Goal: Task Accomplishment & Management: Use online tool/utility

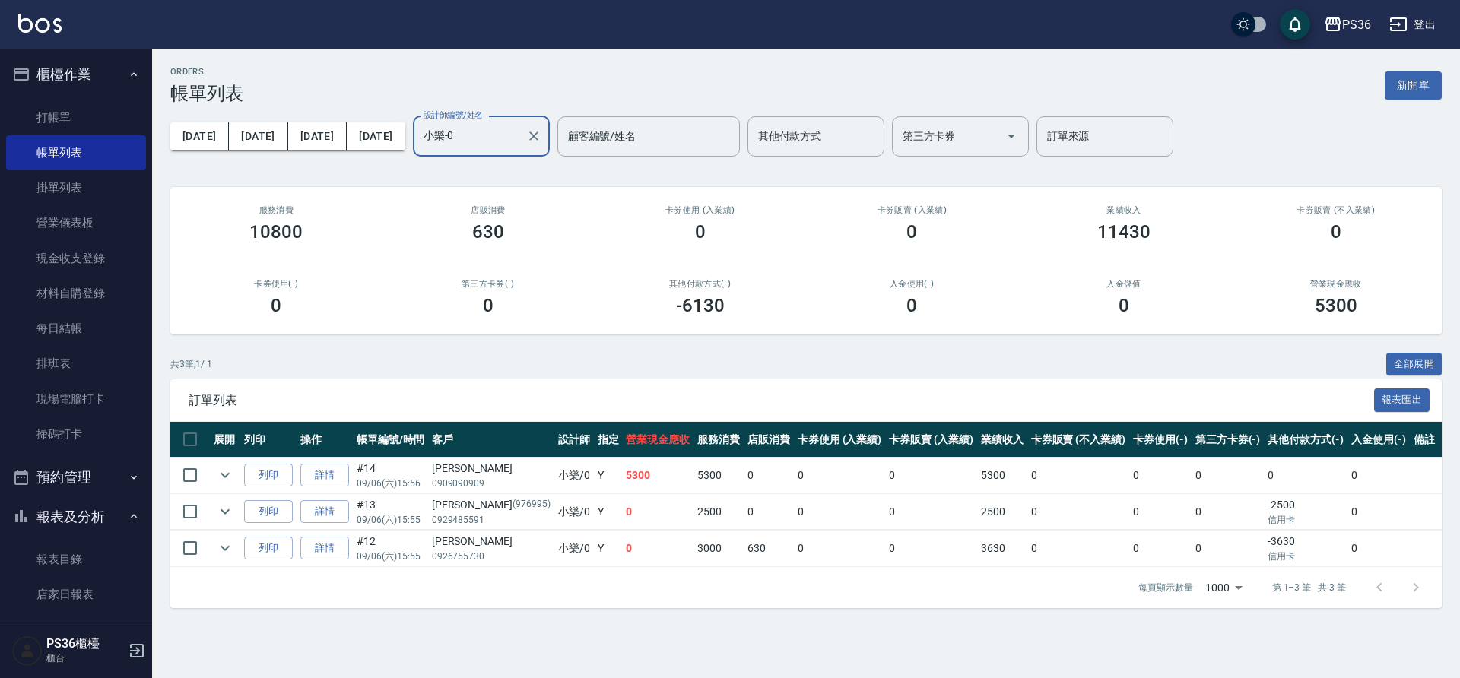
type input "小樂-0"
click at [506, 81] on div "ORDERS 帳單列表 新開單" at bounding box center [805, 85] width 1271 height 37
click at [98, 131] on link "打帳單" at bounding box center [76, 117] width 140 height 35
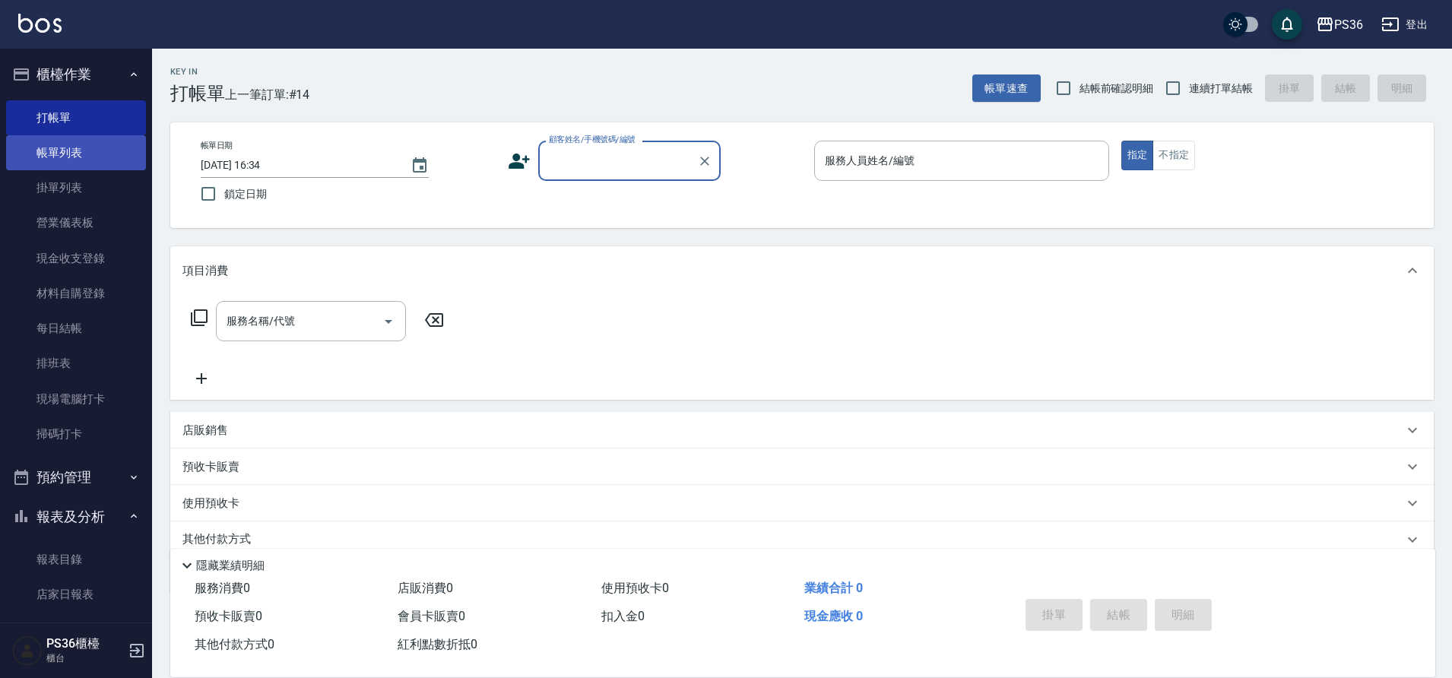
click at [64, 160] on link "帳單列表" at bounding box center [76, 152] width 140 height 35
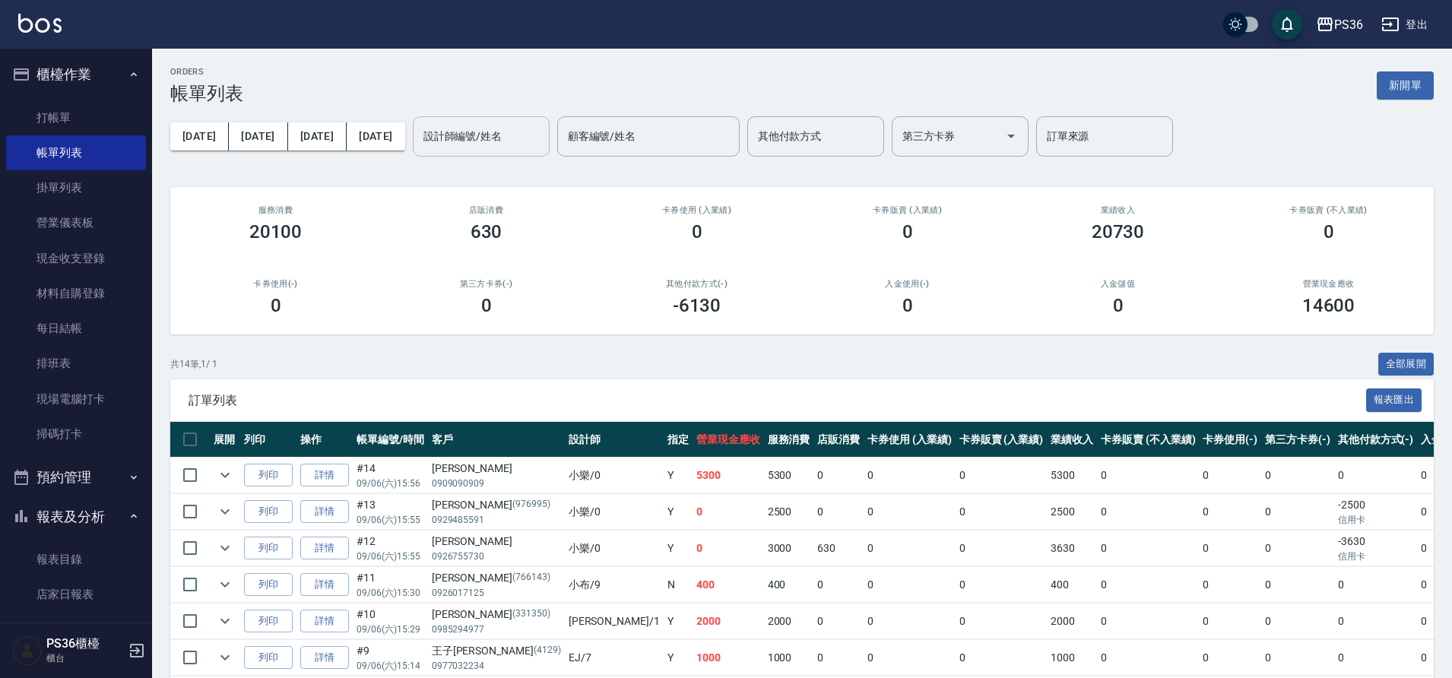
click at [448, 148] on input "設計師編號/姓名" at bounding box center [481, 136] width 123 height 27
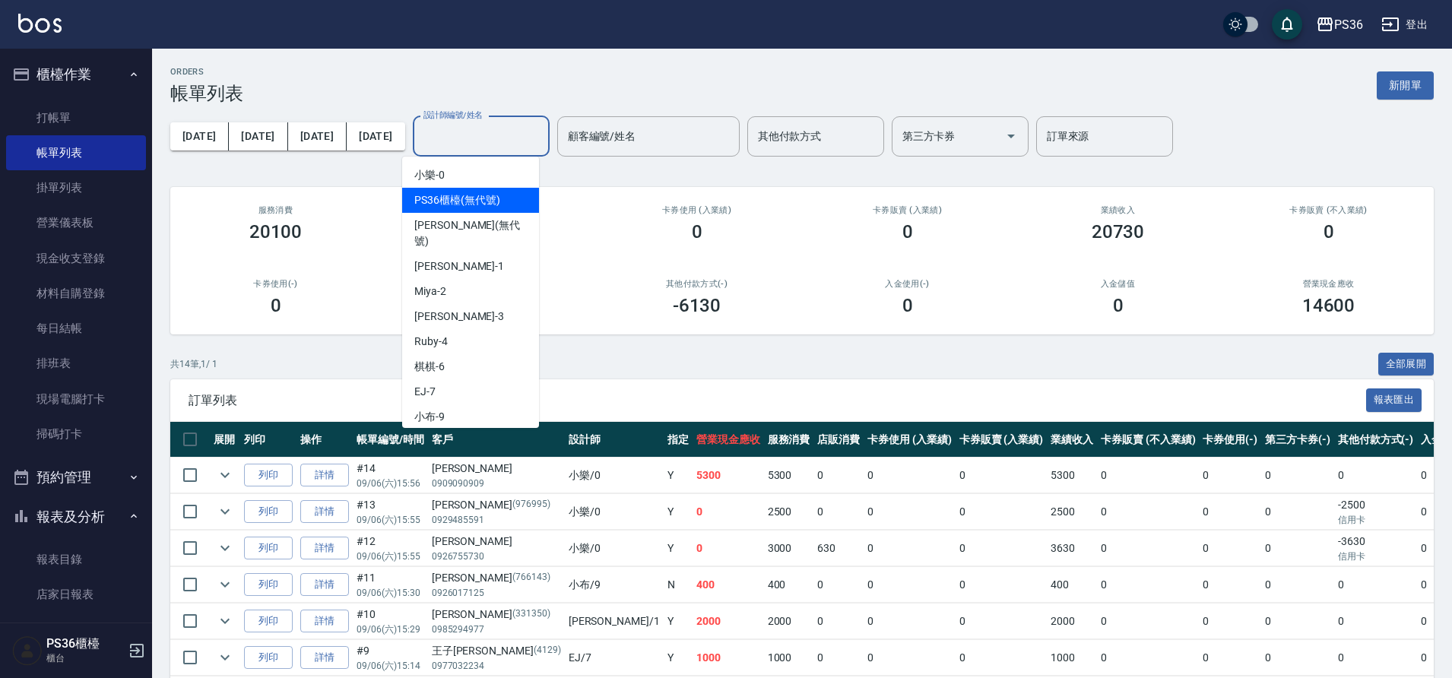
click at [360, 419] on div "訂單列表 報表匯出" at bounding box center [802, 400] width 1264 height 42
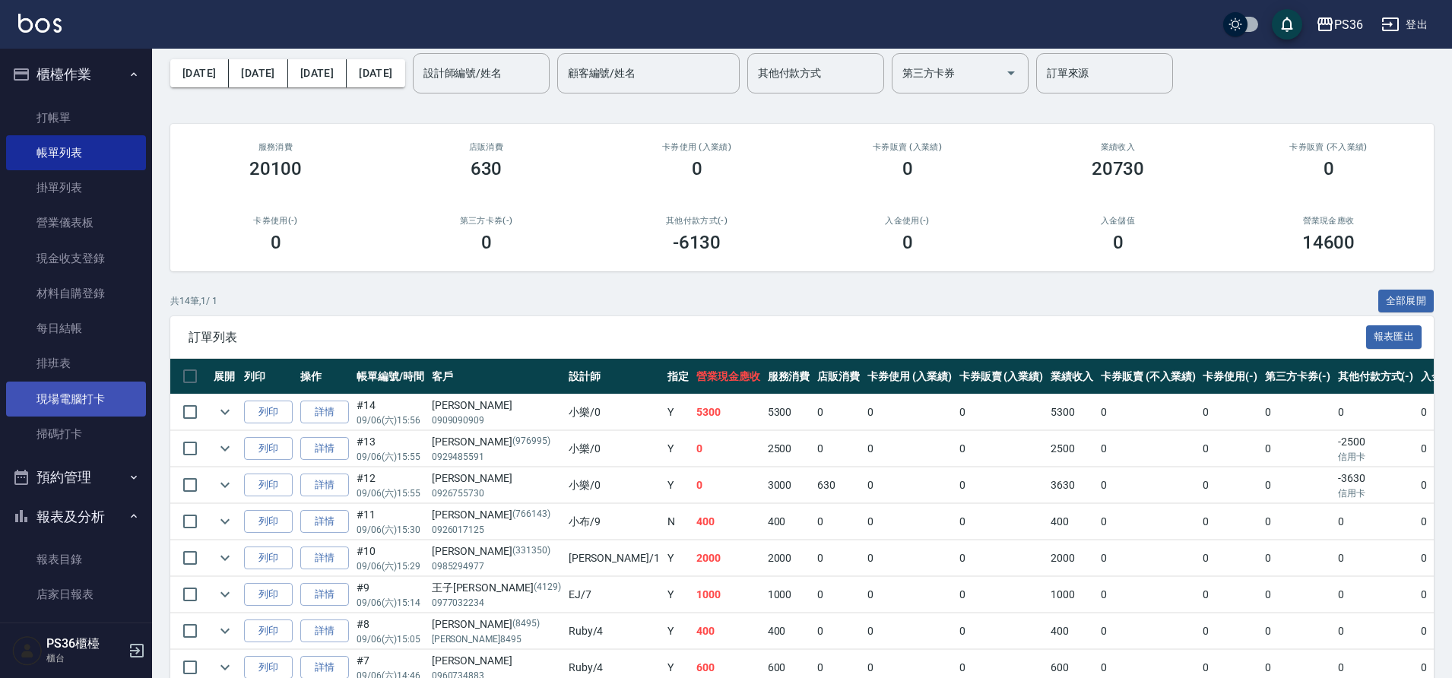
scroll to position [152, 0]
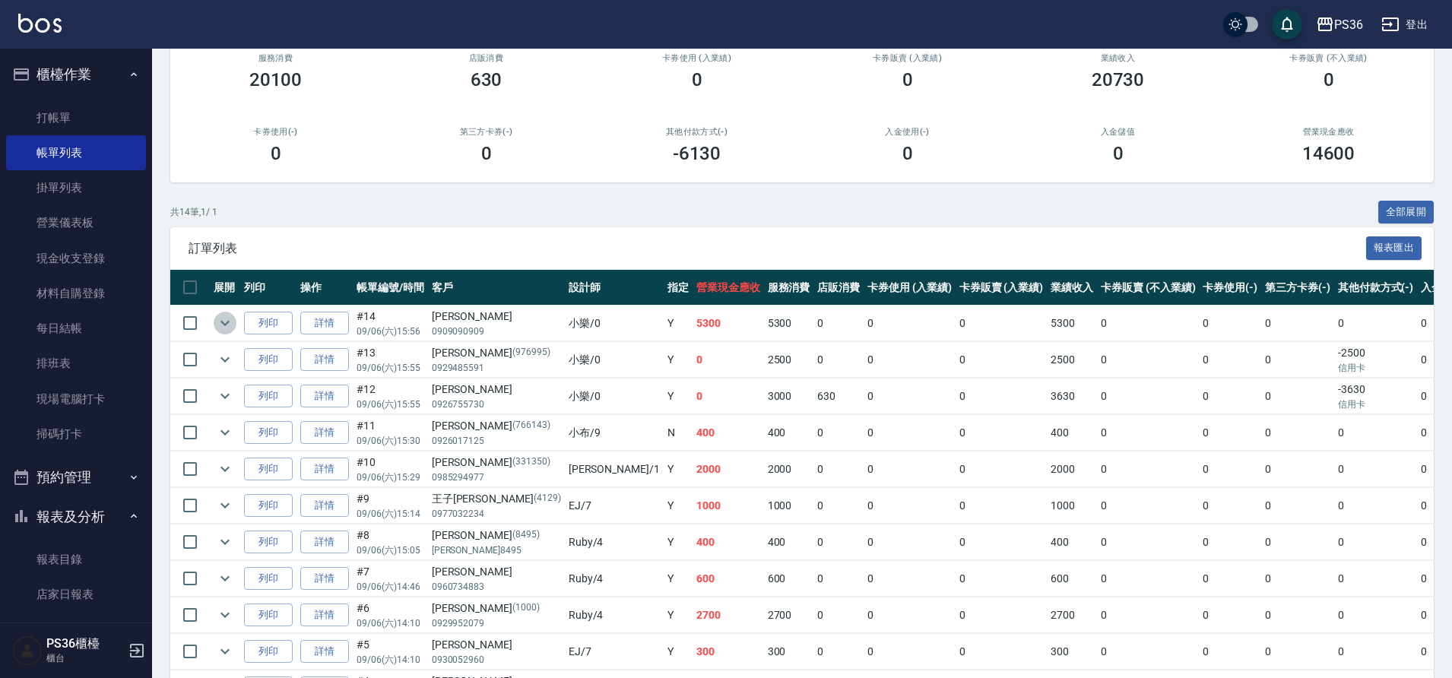
click at [233, 320] on icon "expand row" at bounding box center [225, 323] width 18 height 18
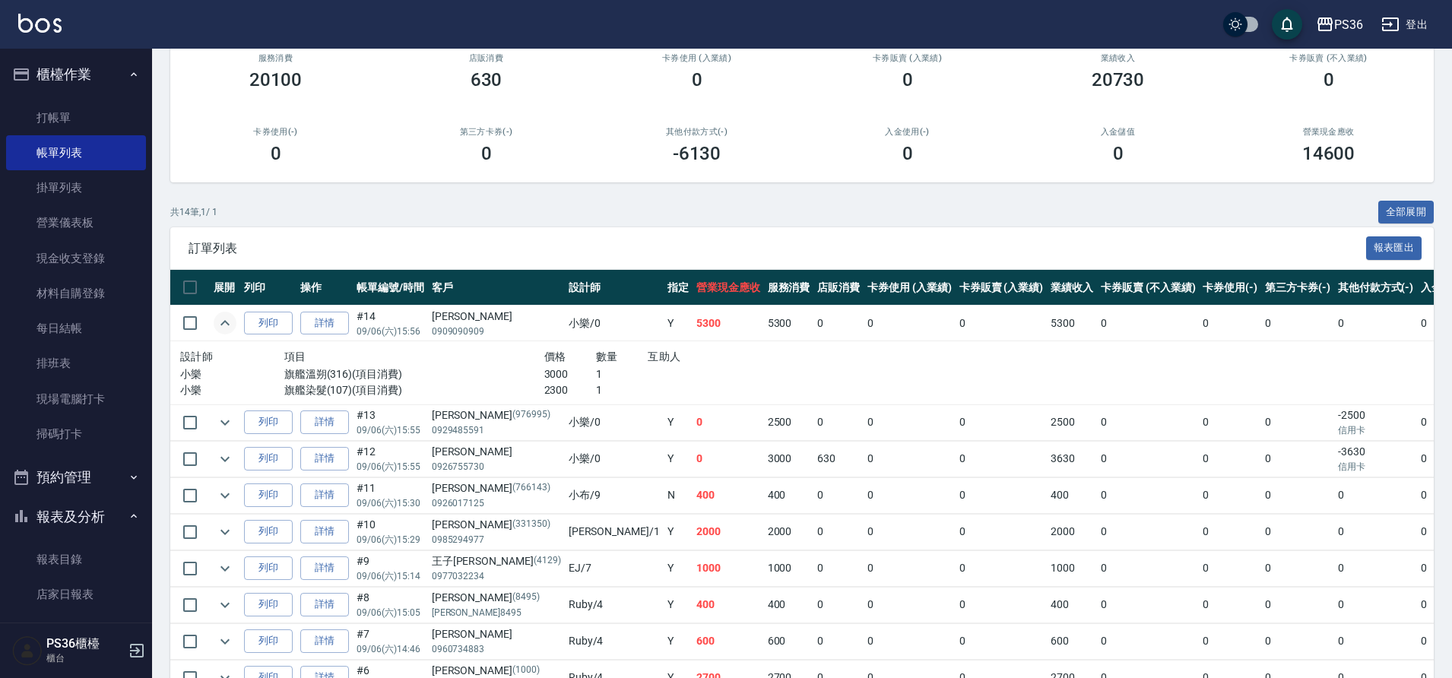
click at [233, 320] on icon "expand row" at bounding box center [225, 323] width 18 height 18
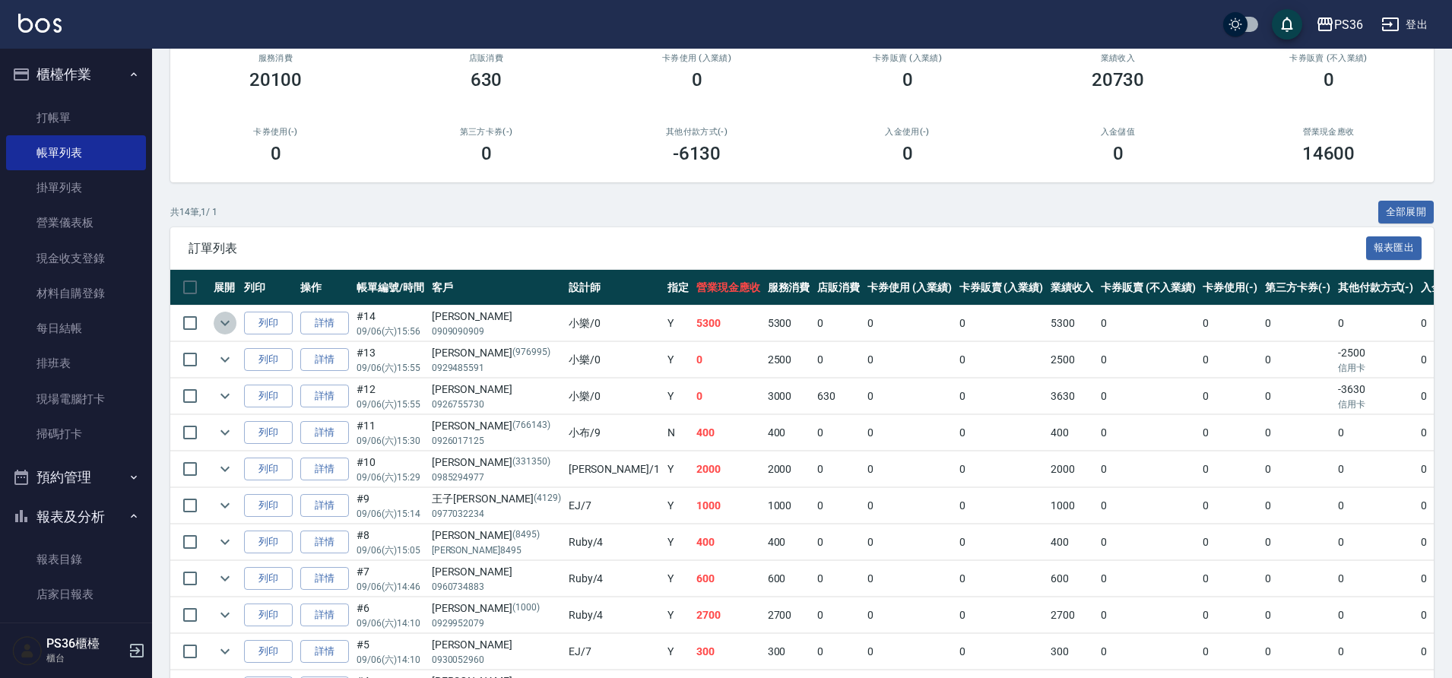
click at [233, 320] on icon "expand row" at bounding box center [225, 323] width 18 height 18
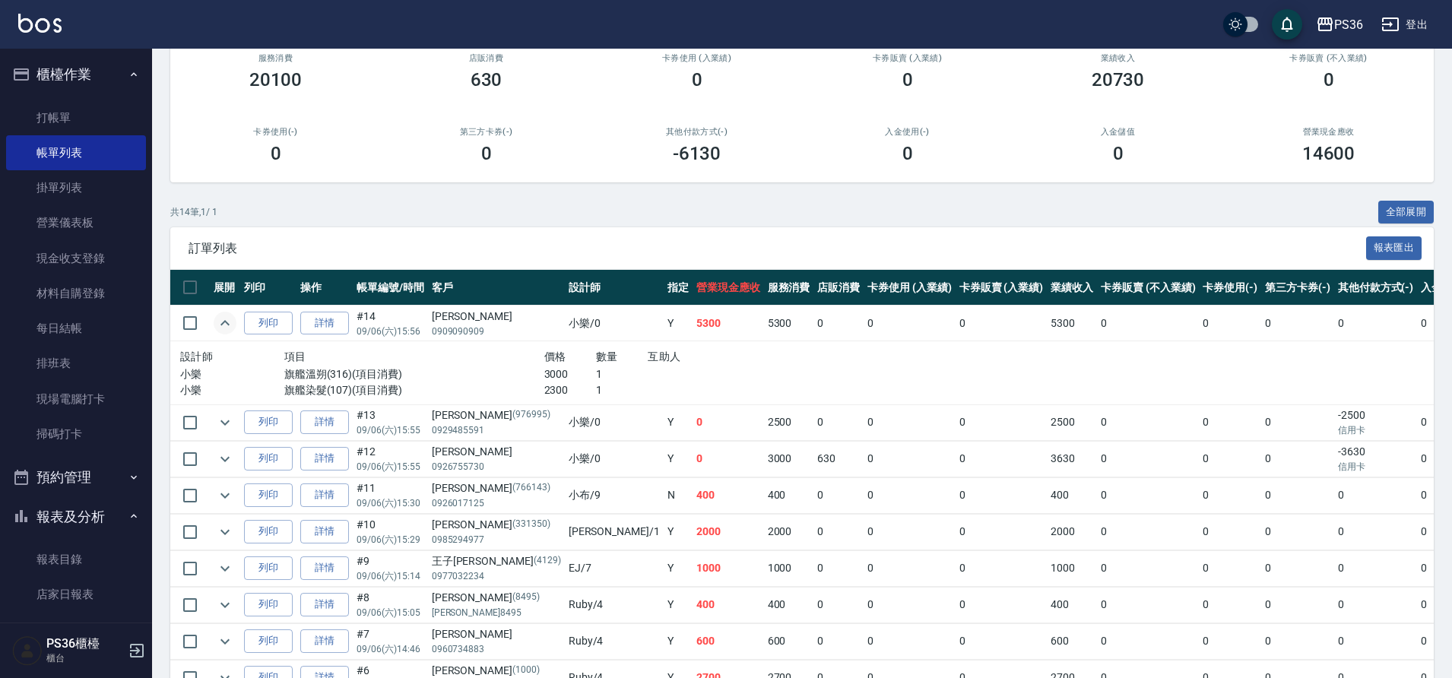
click at [233, 320] on icon "expand row" at bounding box center [225, 323] width 18 height 18
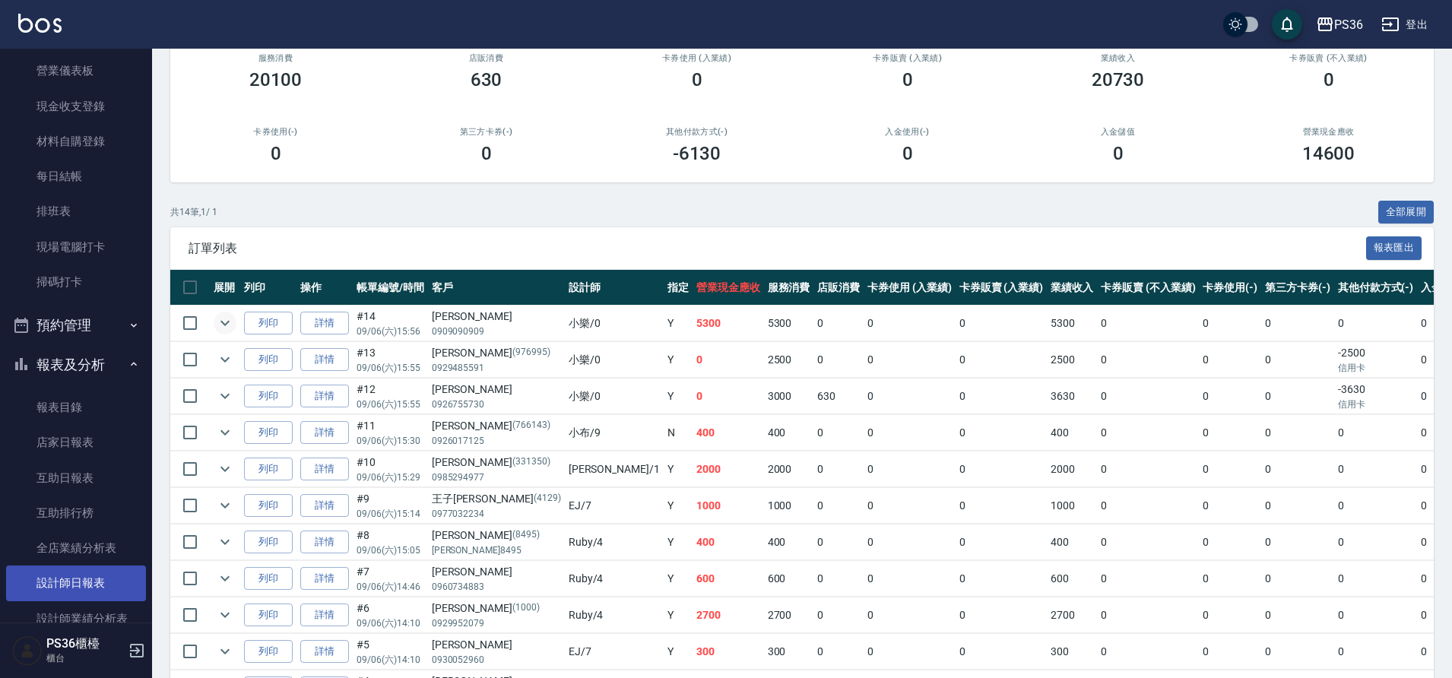
click at [71, 569] on link "設計師日報表" at bounding box center [76, 583] width 140 height 35
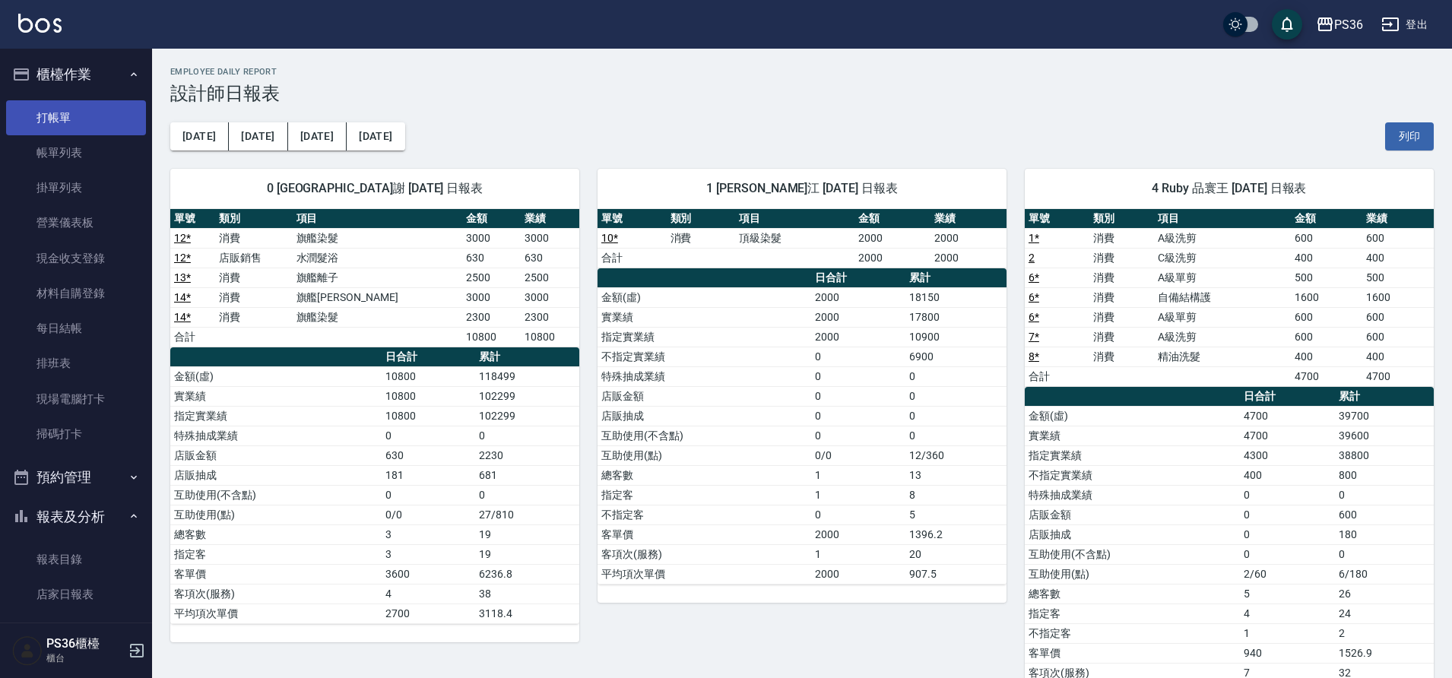
click at [69, 106] on link "打帳單" at bounding box center [76, 117] width 140 height 35
